Goal: Check status: Check status

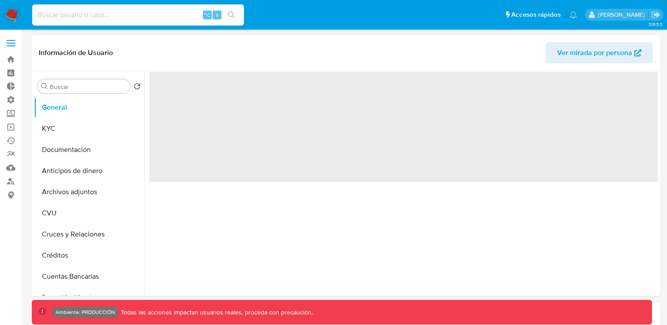
click at [175, 18] on input at bounding box center [138, 14] width 212 height 11
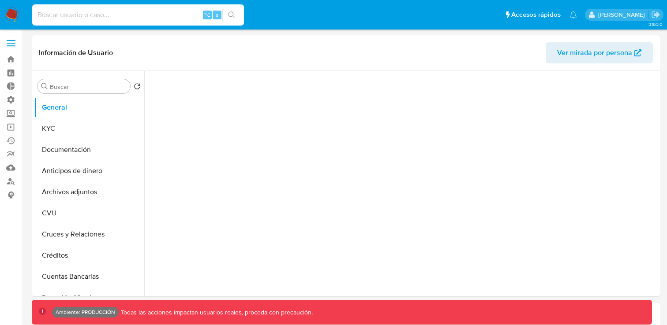
select select "10"
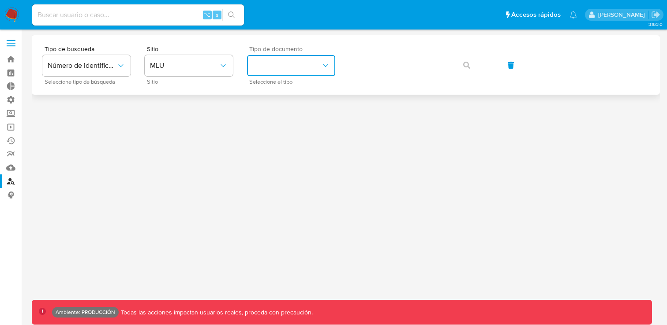
click at [315, 67] on button "identificationType" at bounding box center [291, 65] width 88 height 21
click at [207, 67] on span "MLU" at bounding box center [184, 65] width 69 height 9
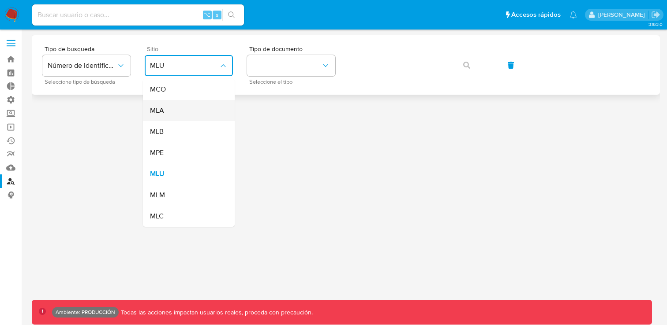
click at [181, 107] on div "MLA" at bounding box center [186, 110] width 72 height 21
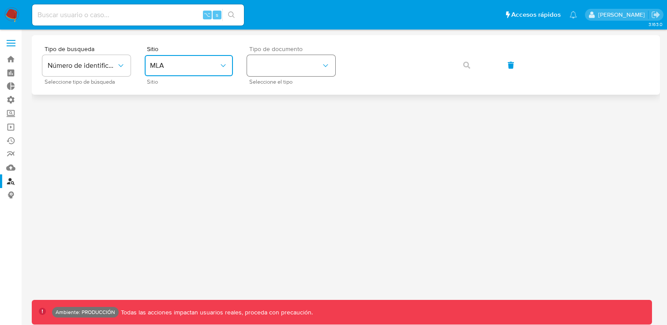
click at [325, 67] on icon "identificationType" at bounding box center [325, 65] width 9 height 9
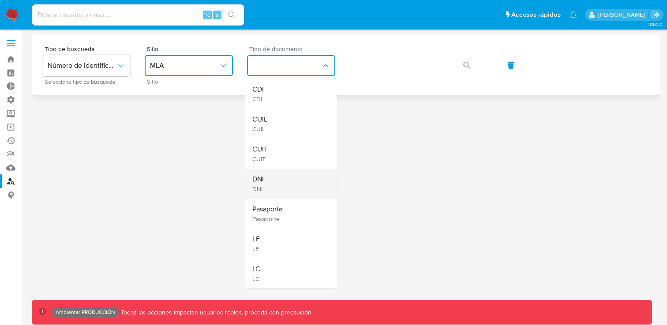
click at [286, 182] on div "DNI DNI" at bounding box center [288, 184] width 72 height 30
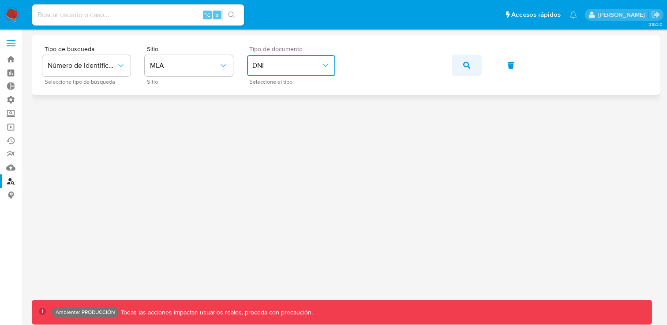
click at [470, 64] on button "button" at bounding box center [466, 65] width 30 height 21
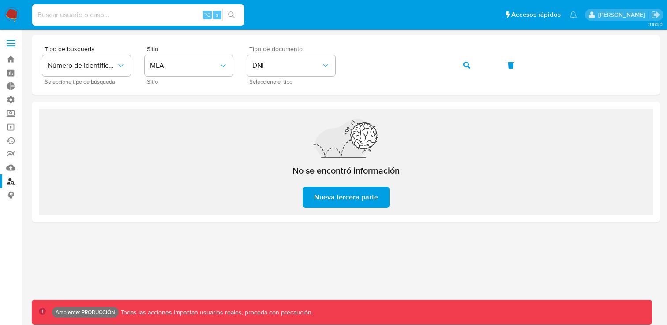
click at [9, 41] on label at bounding box center [11, 43] width 22 height 19
click at [0, 0] on input "checkbox" at bounding box center [0, 0] width 0 height 0
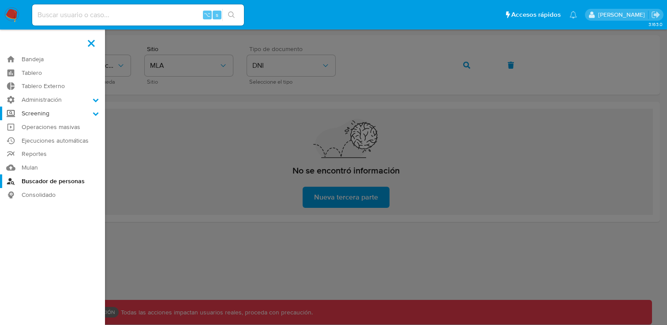
click at [38, 116] on label "Screening" at bounding box center [52, 114] width 105 height 14
click at [0, 0] on input "Screening" at bounding box center [0, 0] width 0 height 0
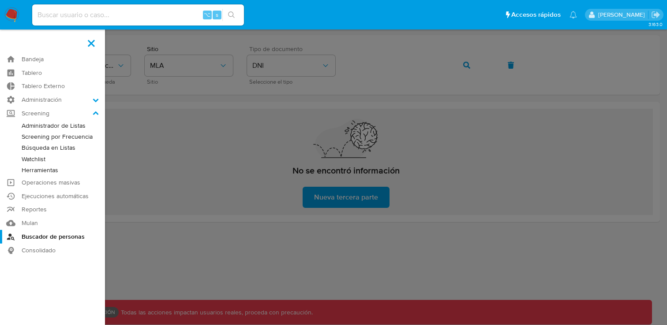
click at [51, 170] on link "Herramientas" at bounding box center [52, 170] width 105 height 11
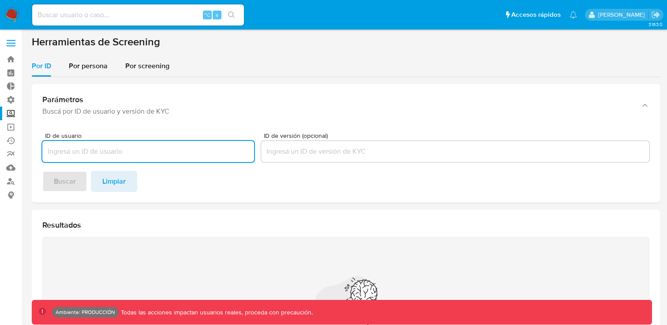
click at [161, 12] on input at bounding box center [138, 14] width 212 height 11
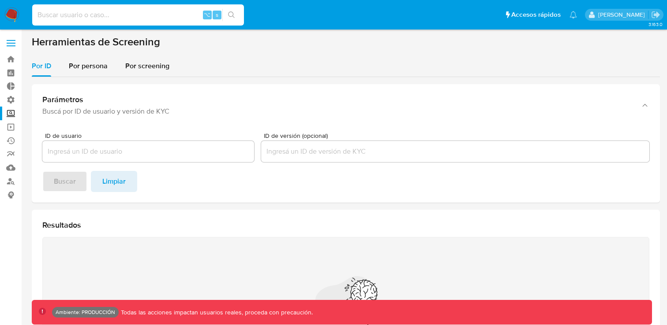
paste input "1096963213"
type input "1096963213"
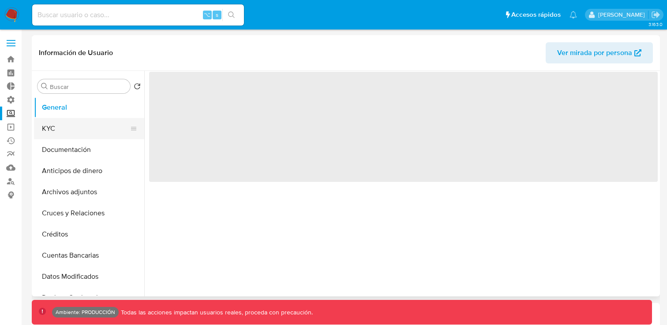
select select "10"
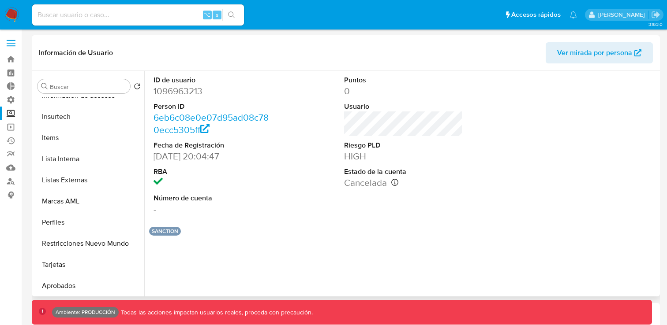
scroll to position [370, 0]
click at [82, 153] on button "Lista Interna" at bounding box center [85, 160] width 103 height 21
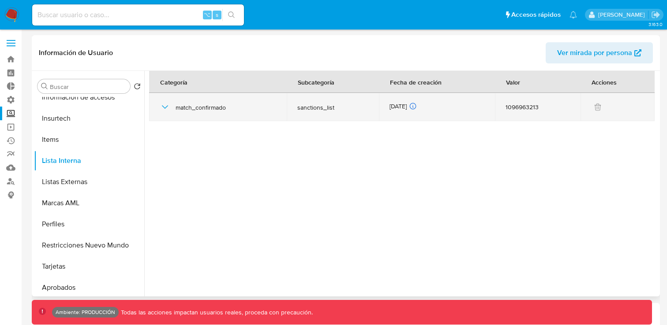
click at [160, 104] on icon "button" at bounding box center [165, 107] width 11 height 11
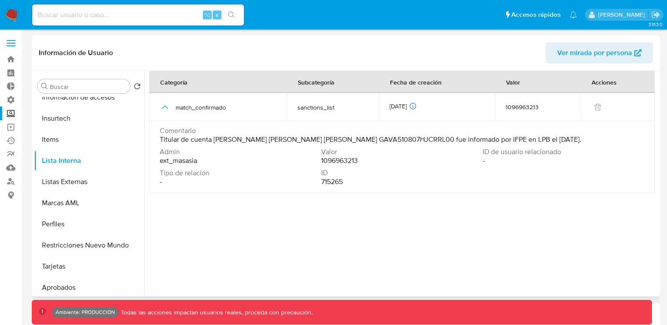
click at [466, 138] on span "Titular de cuenta Alberto Garcin Vergara CURP GAVA510807HJCRRL00 fue informado …" at bounding box center [371, 139] width 422 height 9
click at [101, 17] on input at bounding box center [138, 14] width 212 height 11
paste input "1988274850"
type input "1988274850"
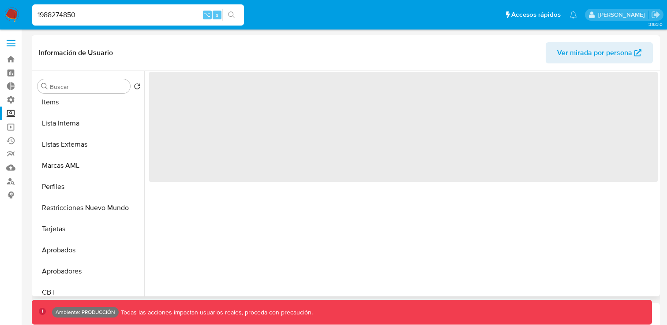
select select "10"
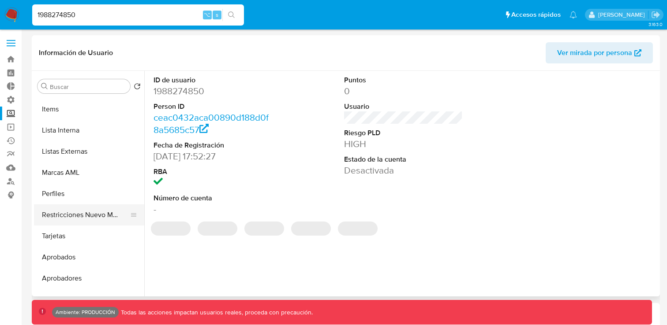
scroll to position [396, 0]
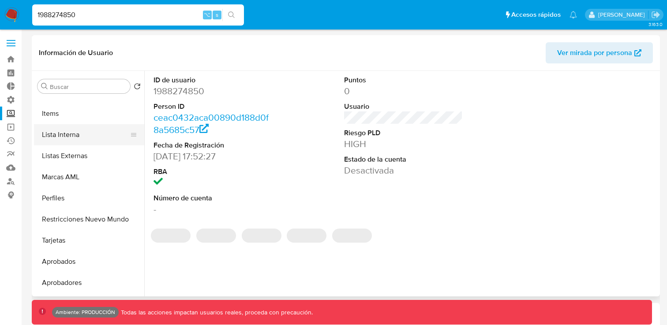
click at [73, 138] on button "Lista Interna" at bounding box center [85, 134] width 103 height 21
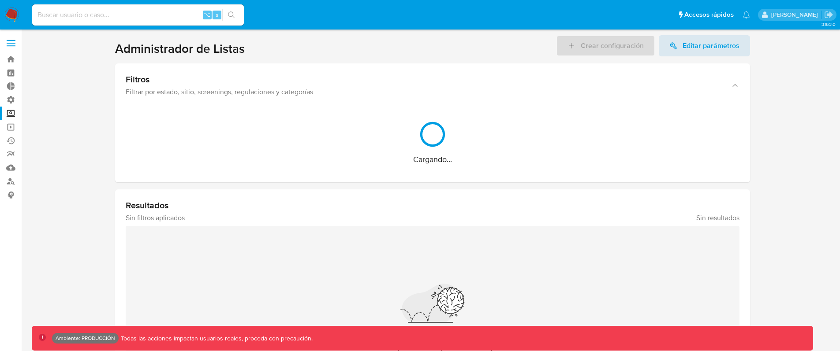
click at [15, 17] on img at bounding box center [11, 14] width 15 height 15
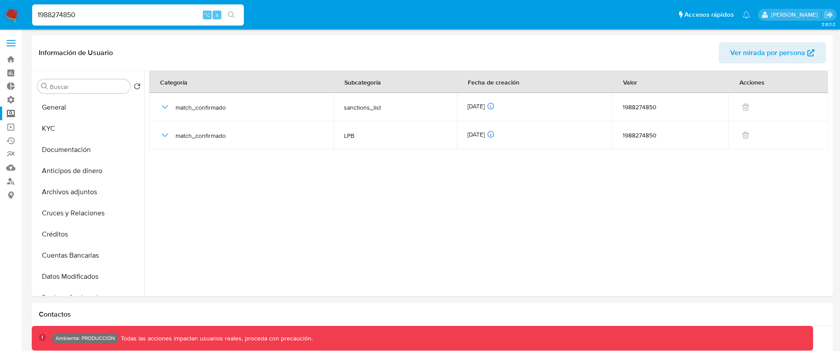
select select "10"
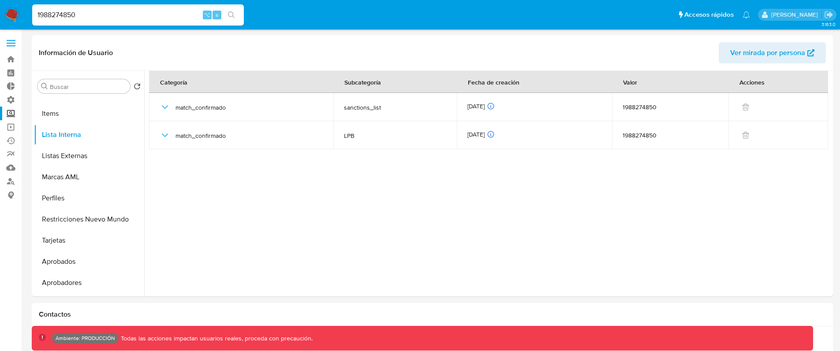
click at [16, 19] on img at bounding box center [11, 14] width 15 height 15
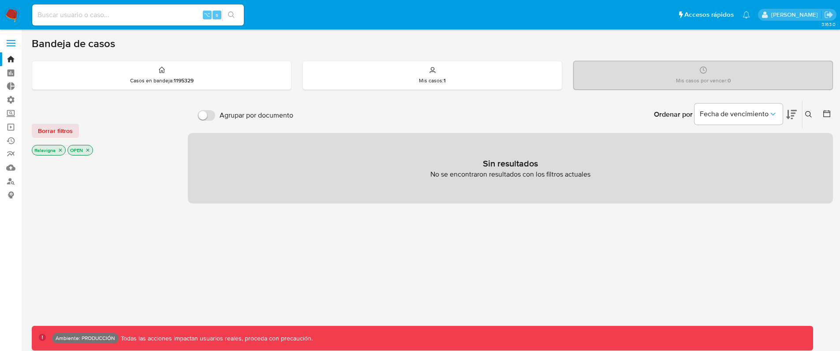
click at [90, 151] on icon "close-filter" at bounding box center [87, 150] width 5 height 5
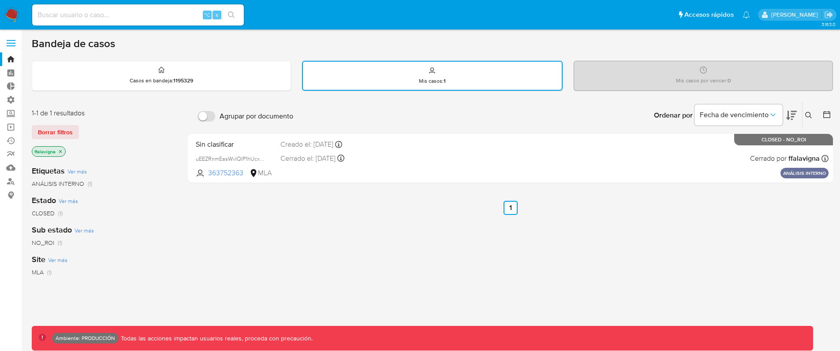
click at [60, 152] on icon "close-filter" at bounding box center [60, 151] width 3 height 3
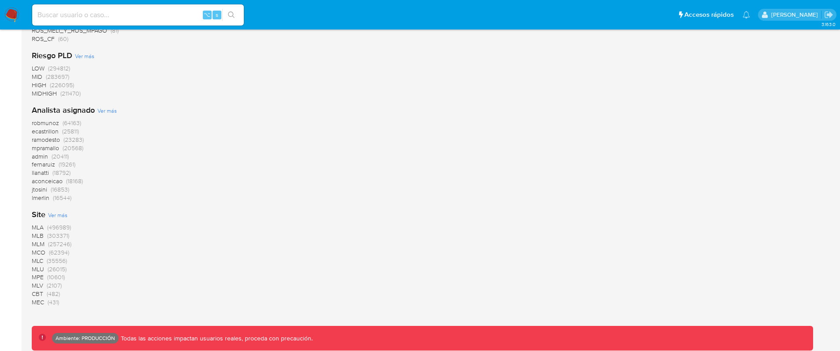
scroll to position [812, 0]
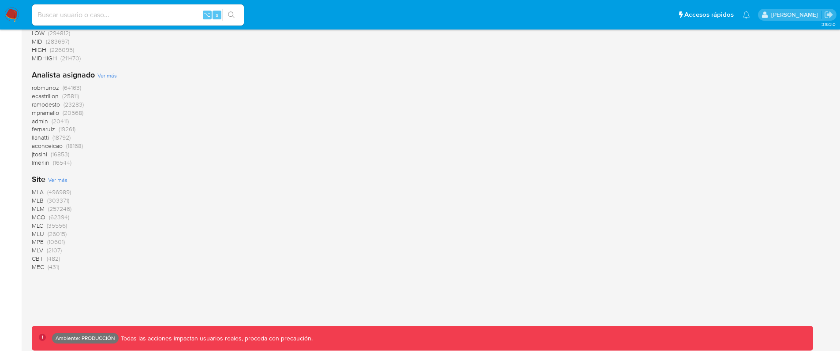
click at [34, 259] on span "CBT" at bounding box center [37, 258] width 11 height 9
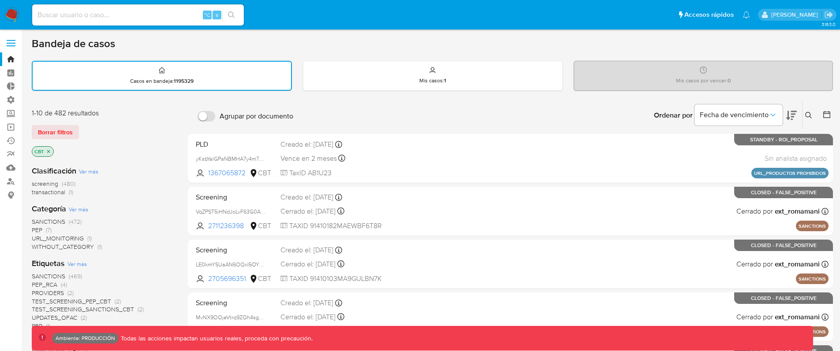
click at [60, 114] on div "1-10 de 482 resultados" at bounding box center [102, 113] width 141 height 10
click at [768, 115] on icon "Ordenar por" at bounding box center [772, 115] width 9 height 9
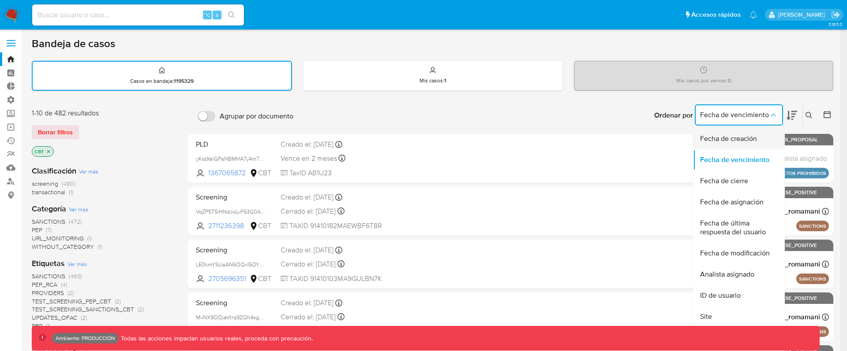
click at [752, 139] on span "Fecha de creación" at bounding box center [728, 138] width 57 height 9
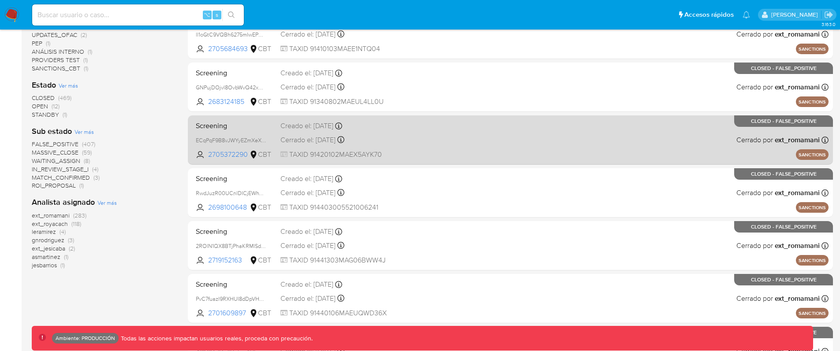
scroll to position [377, 0]
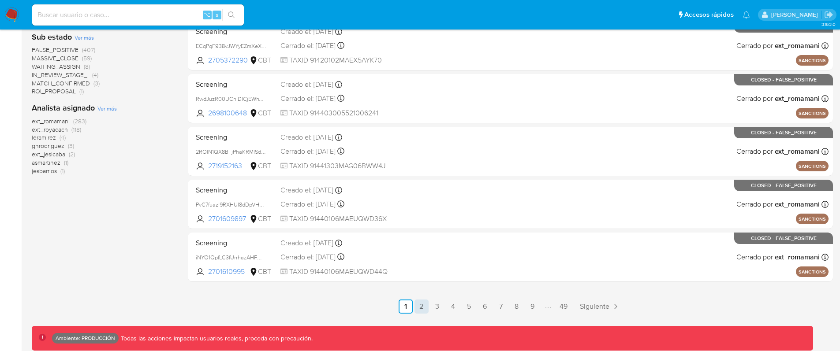
click at [425, 303] on link "2" at bounding box center [421, 307] width 14 height 14
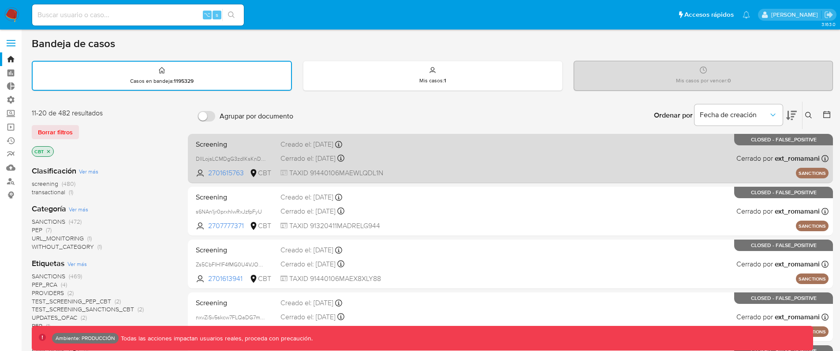
click at [532, 168] on div "Screening DllLojsLCMDgG3zdIKsKnD0H 2701615763 CBT Creado el: 29/09/2025 Creado …" at bounding box center [510, 158] width 636 height 45
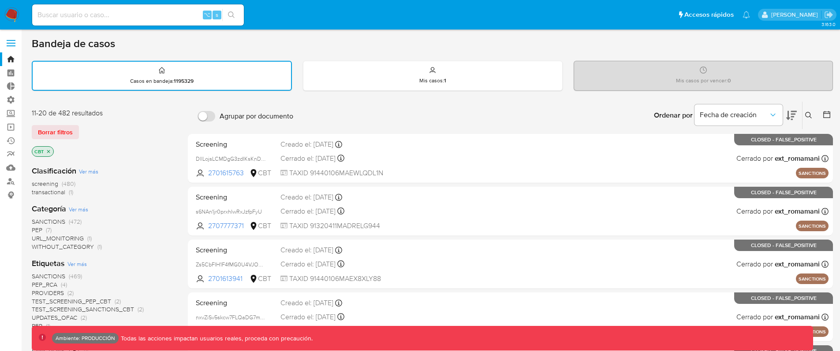
click at [453, 111] on div "Ordenar por Fecha de creación No es posible ordenar los resultados mientras se …" at bounding box center [565, 115] width 535 height 27
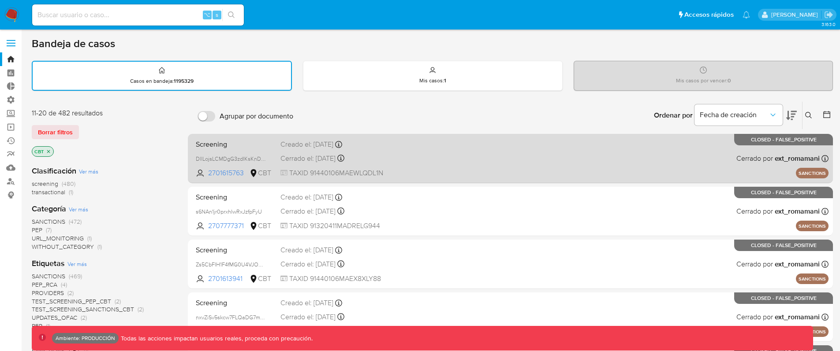
click at [685, 165] on div "Screening DllLojsLCMDgG3zdIKsKnD0H 2701615763 CBT Creado el: 29/09/2025 Creado …" at bounding box center [510, 158] width 636 height 45
click at [494, 143] on span at bounding box center [485, 144] width 132 height 2
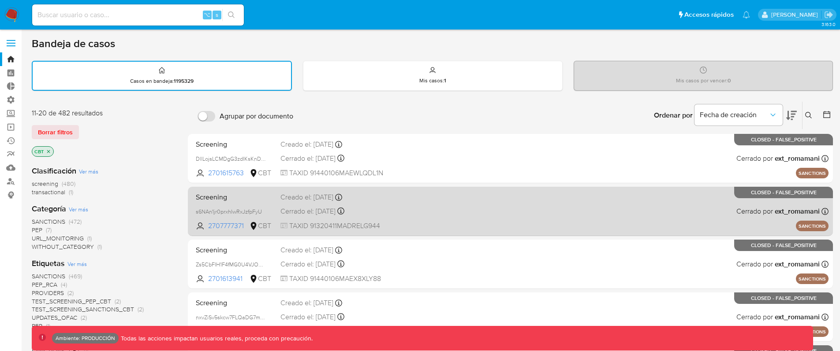
click at [655, 215] on div "Screening s6NAn1jr0prxhIwRxJzfpFyU 2707777371 CBT Creado el: 29/09/2025 Creado …" at bounding box center [510, 211] width 636 height 45
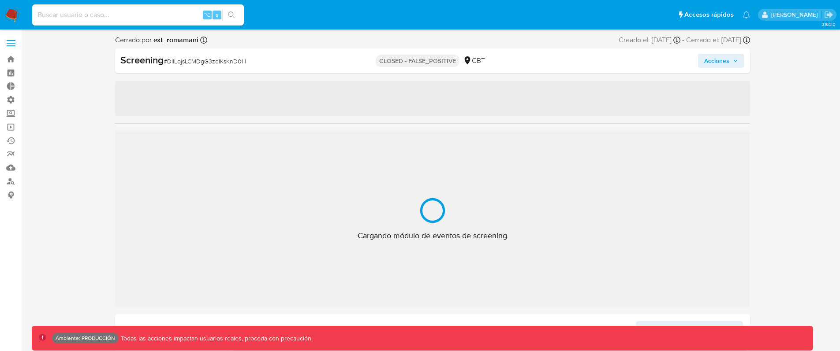
select select "10"
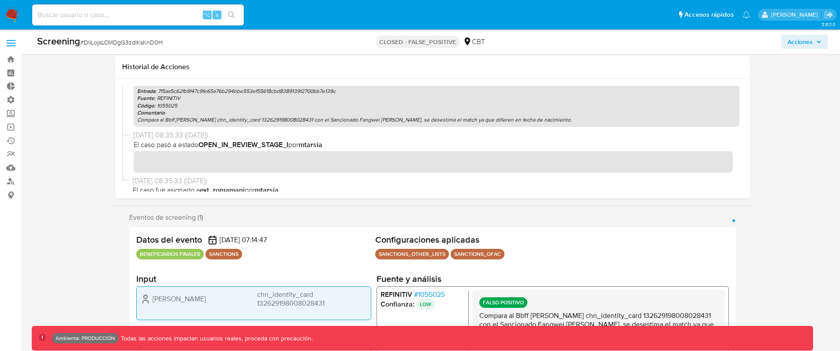
scroll to position [193, 0]
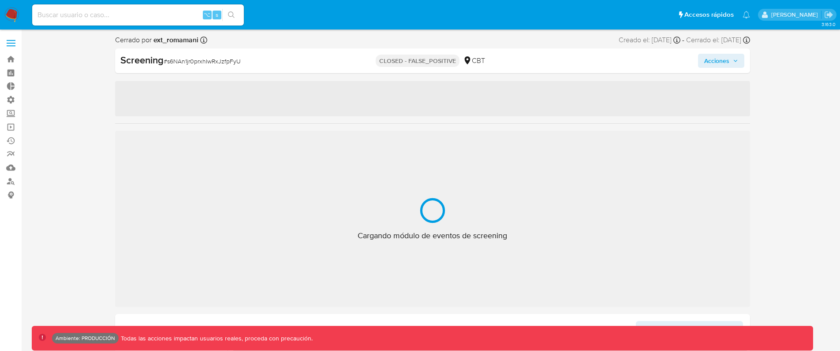
select select "10"
